Goal: Communication & Community: Participate in discussion

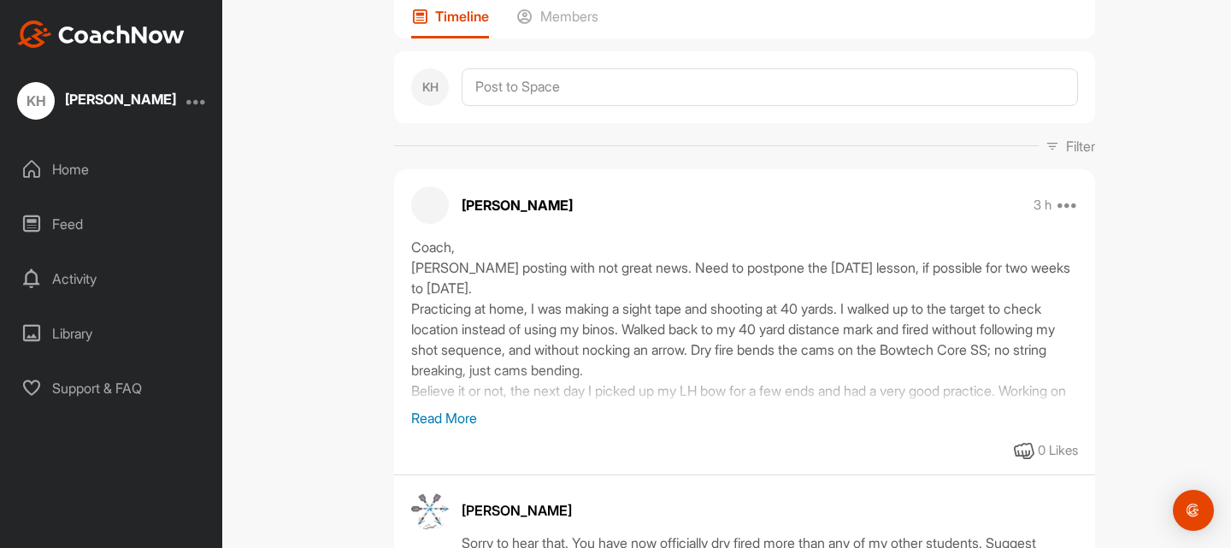
scroll to position [438, 0]
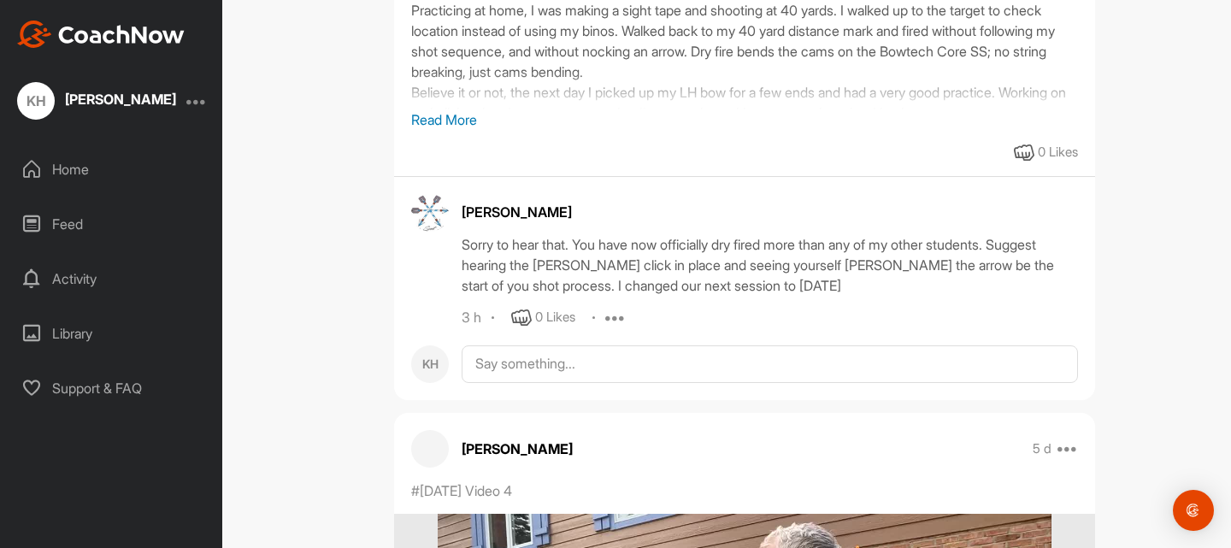
click at [441, 130] on p "Read More" at bounding box center [744, 119] width 667 height 21
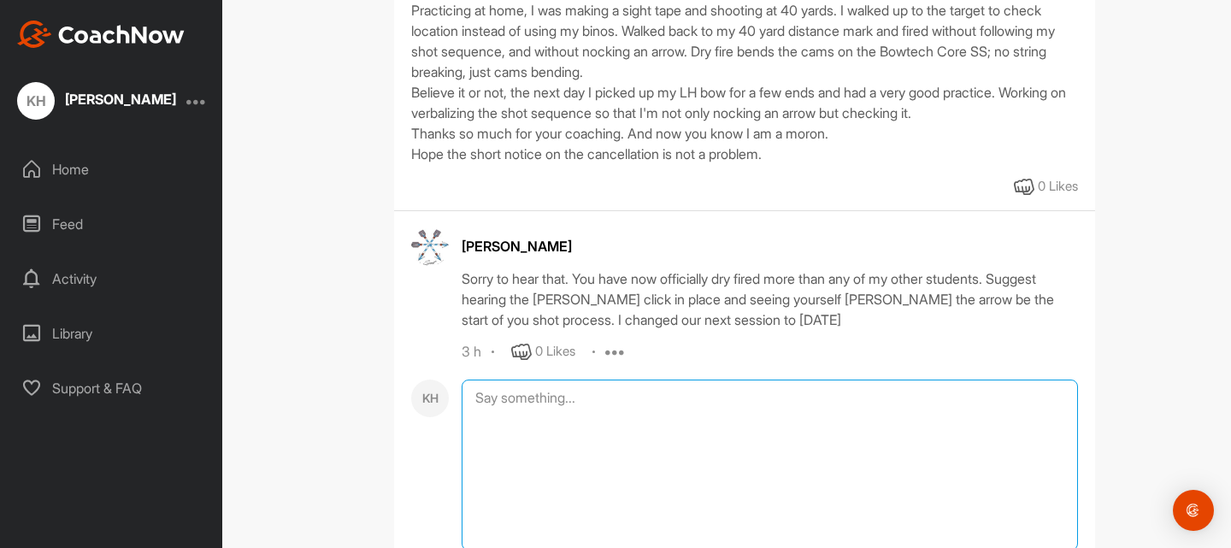
click at [523, 436] on textarea at bounding box center [769, 464] width 616 height 171
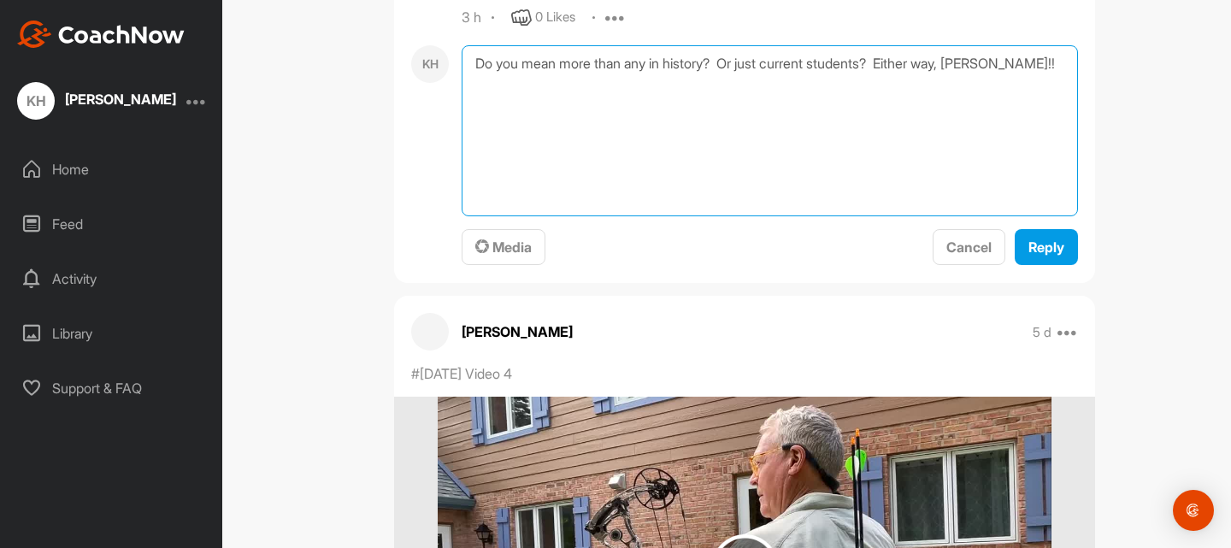
scroll to position [862, 0]
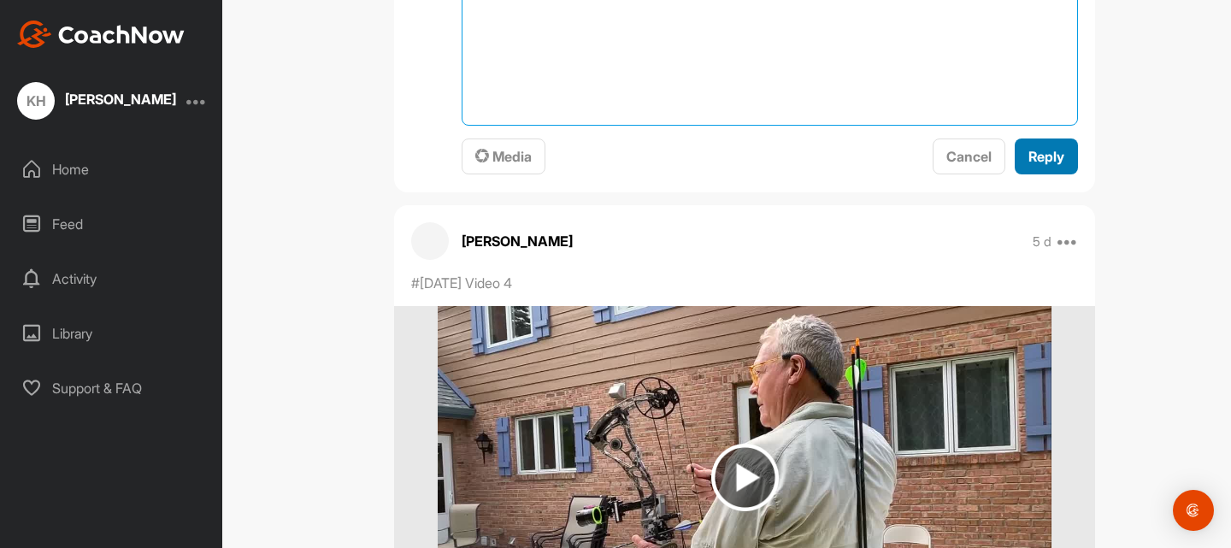
type textarea "Do you mean more than any in history? Or just current students? Either way, [PE…"
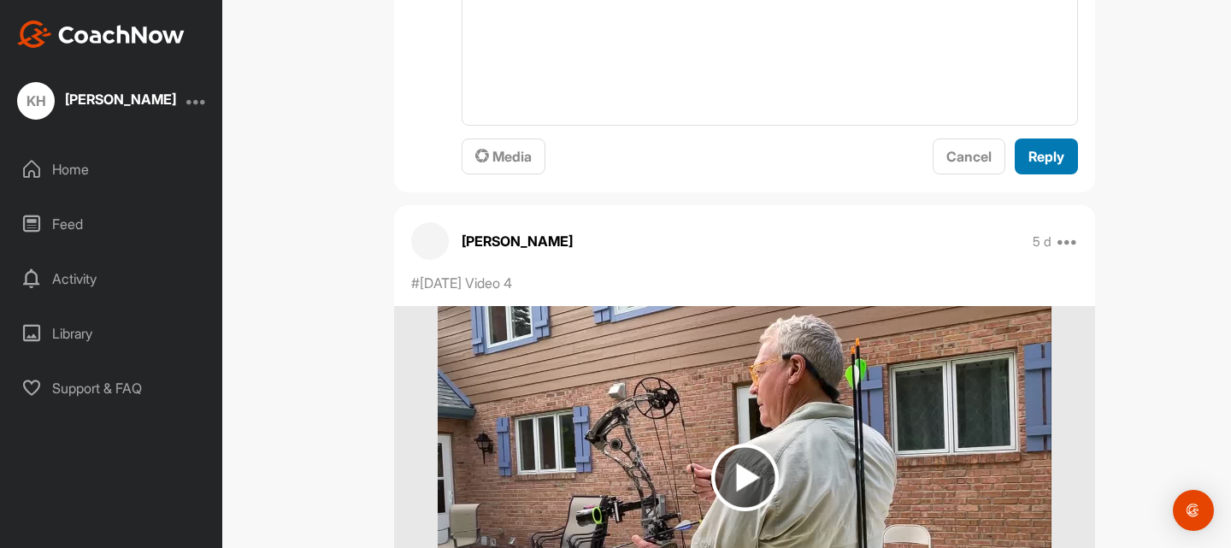
click at [1028, 165] on span "Reply" at bounding box center [1046, 156] width 36 height 17
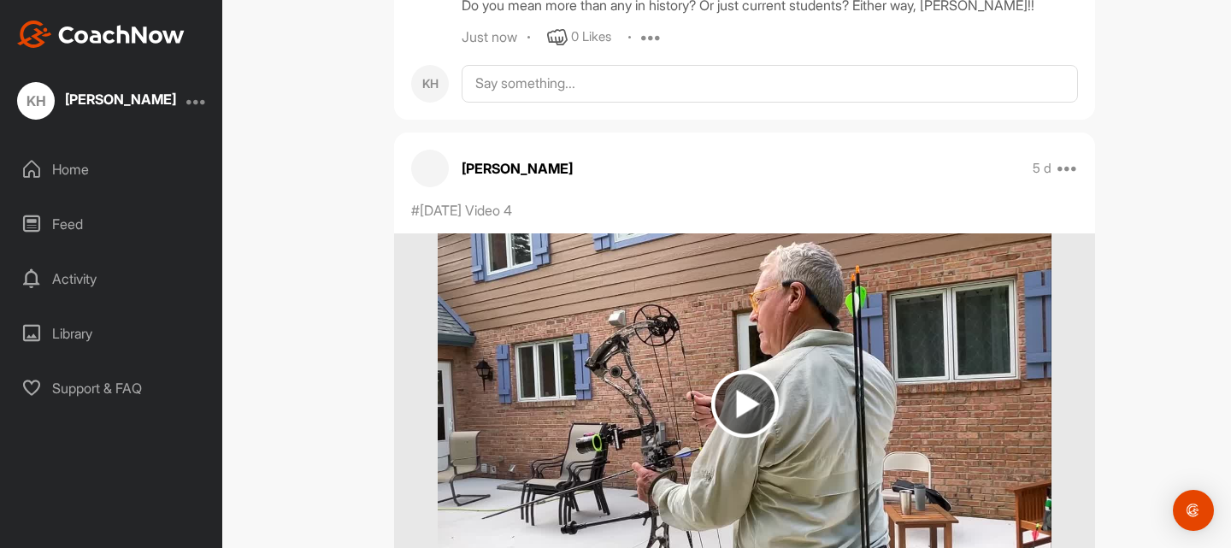
scroll to position [972, 0]
